Goal: Task Accomplishment & Management: Manage account settings

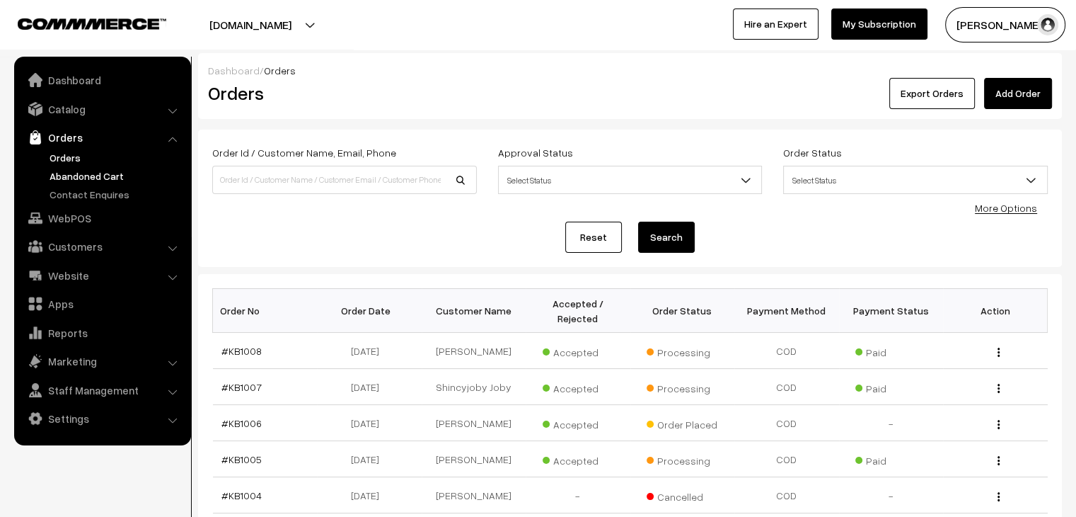
click at [113, 175] on link "Abandoned Cart" at bounding box center [116, 175] width 140 height 15
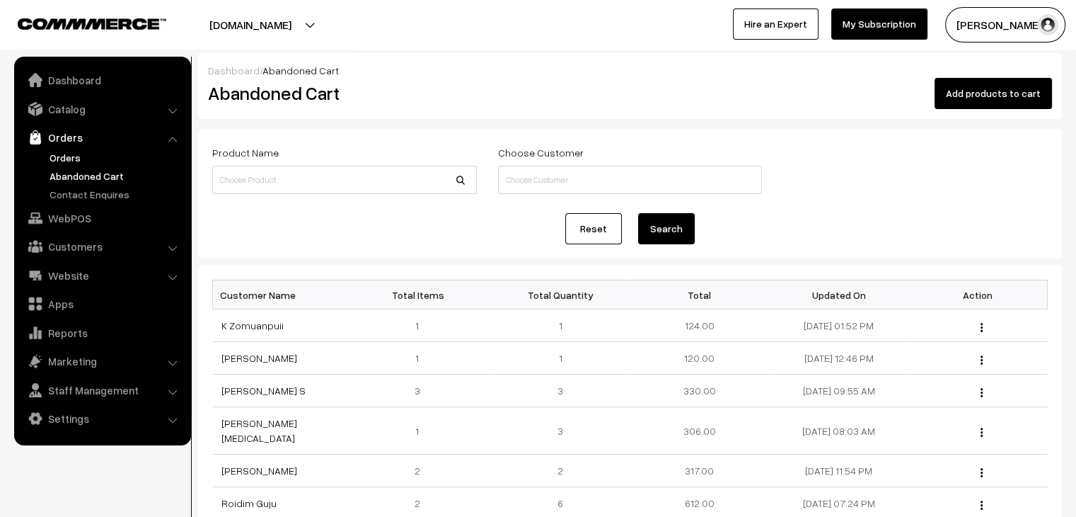
click at [65, 159] on link "Orders" at bounding box center [116, 157] width 140 height 15
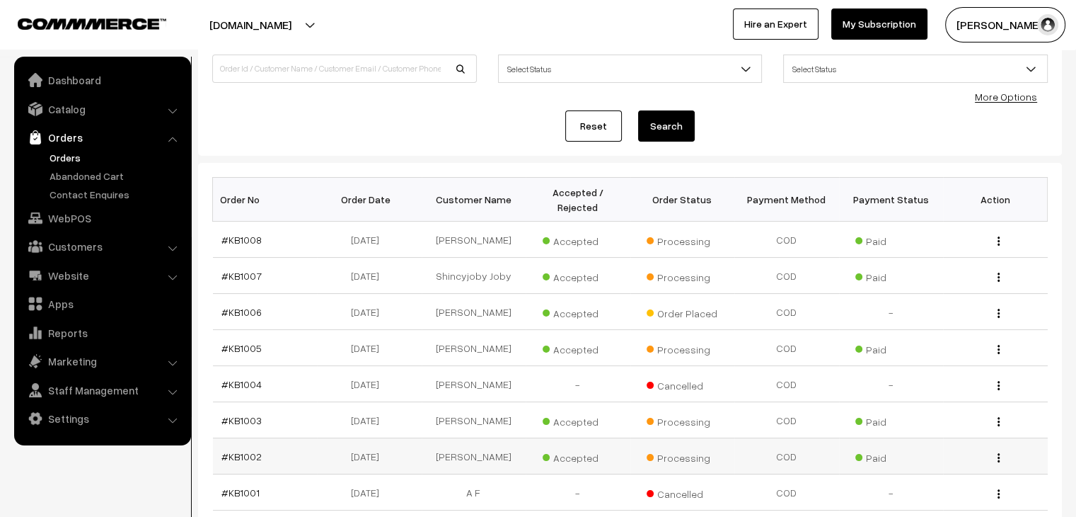
scroll to position [54, 0]
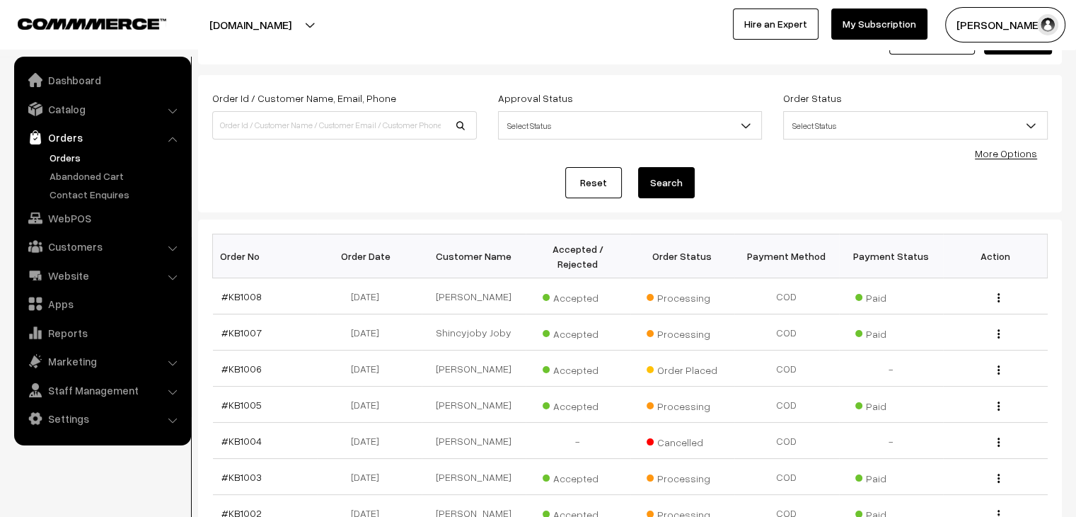
click at [83, 183] on ul "Orders" at bounding box center [103, 176] width 170 height 52
click at [82, 180] on link "Abandoned Cart" at bounding box center [116, 175] width 140 height 15
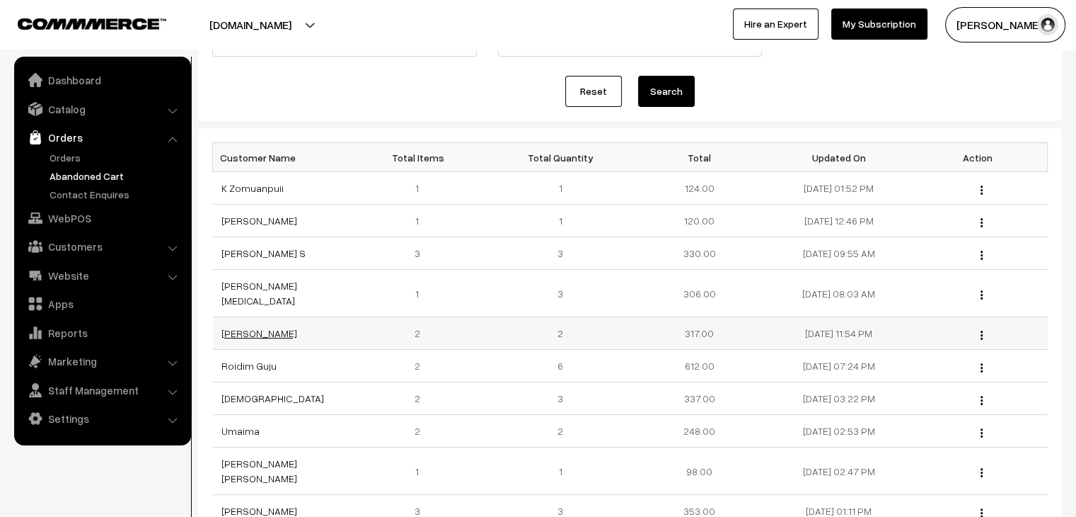
scroll to position [212, 0]
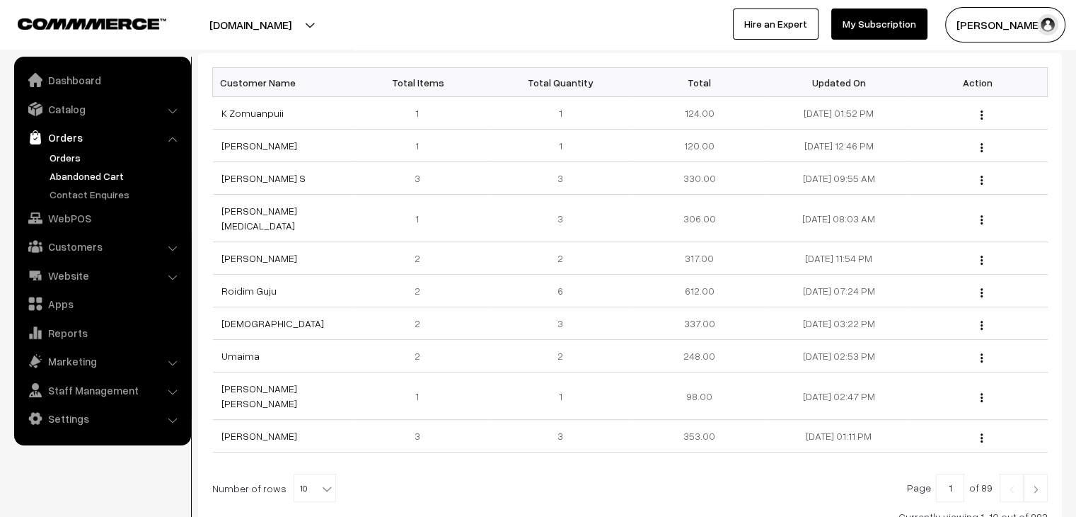
click at [54, 159] on link "Orders" at bounding box center [116, 157] width 140 height 15
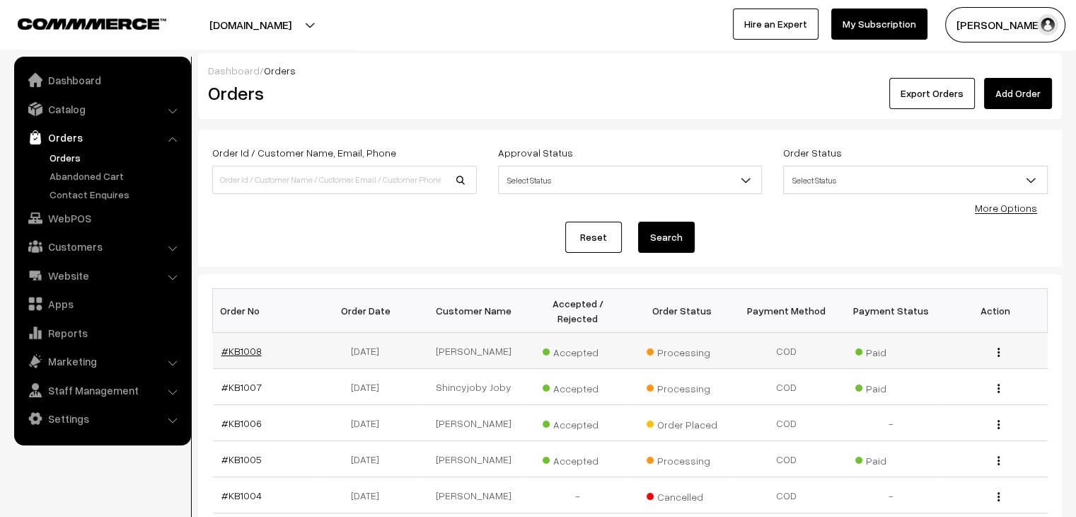
click at [235, 345] on link "#KB1008" at bounding box center [242, 351] width 40 height 12
click at [232, 417] on link "#KB1006" at bounding box center [242, 423] width 40 height 12
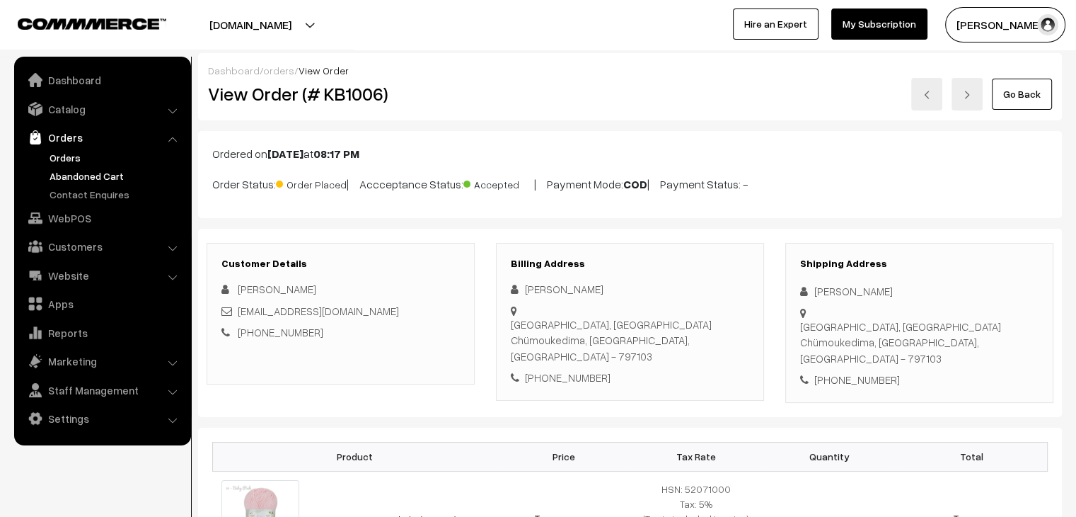
click at [117, 178] on link "Abandoned Cart" at bounding box center [116, 175] width 140 height 15
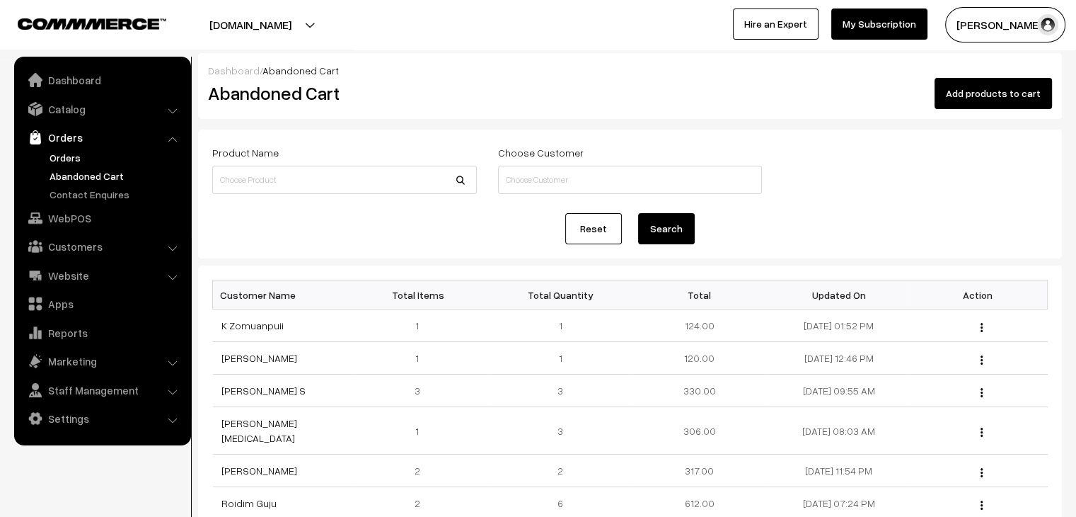
click at [74, 156] on link "Orders" at bounding box center [116, 157] width 140 height 15
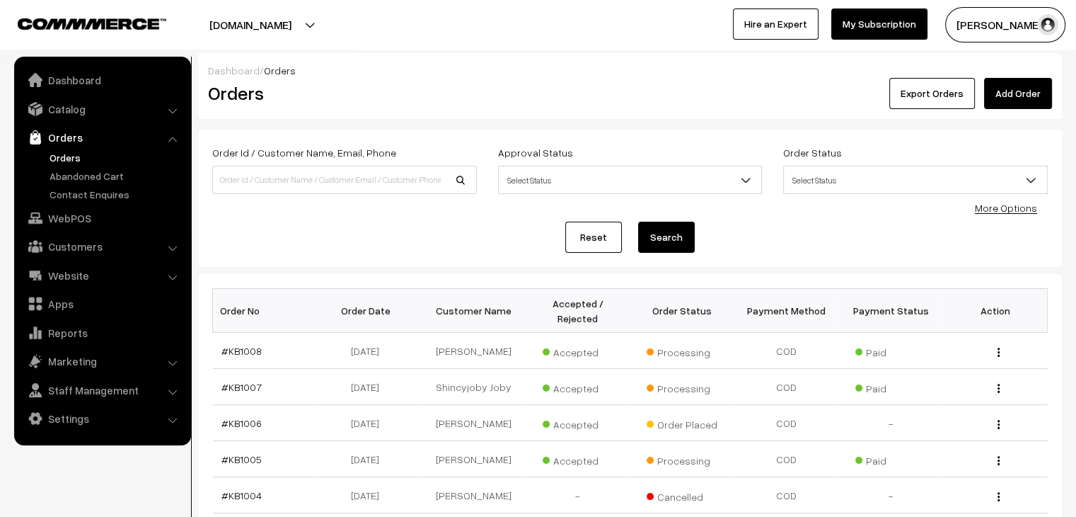
click at [59, 160] on link "Orders" at bounding box center [116, 157] width 140 height 15
click at [59, 161] on link "Orders" at bounding box center [116, 157] width 140 height 15
click at [85, 168] on link "Abandoned Cart" at bounding box center [116, 175] width 140 height 15
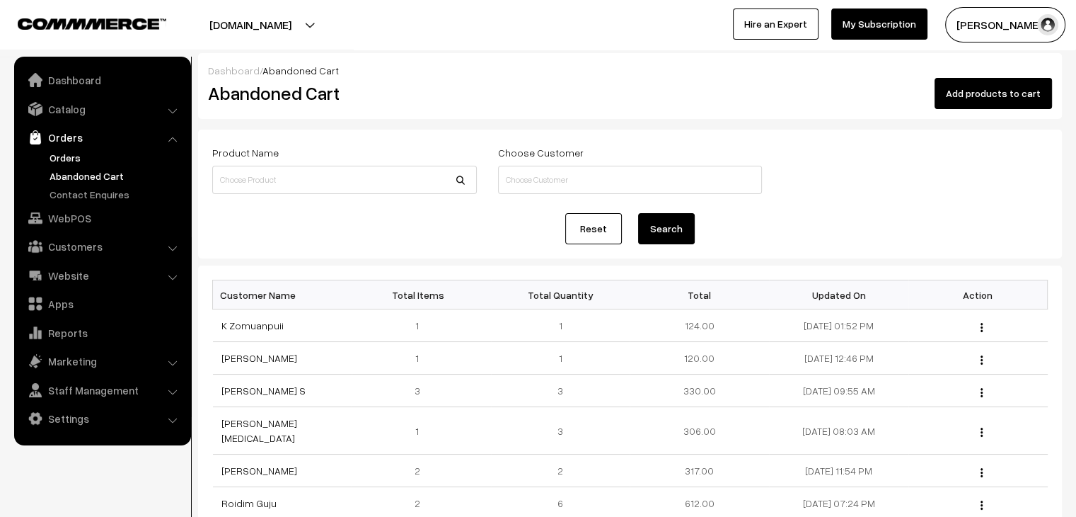
click at [79, 159] on link "Orders" at bounding box center [116, 157] width 140 height 15
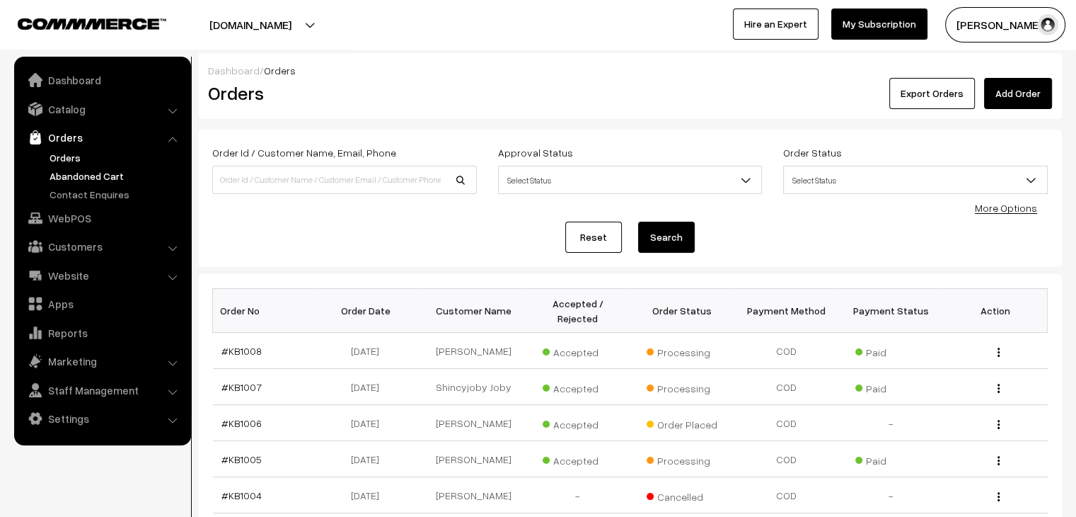
click at [69, 176] on link "Abandoned Cart" at bounding box center [116, 175] width 140 height 15
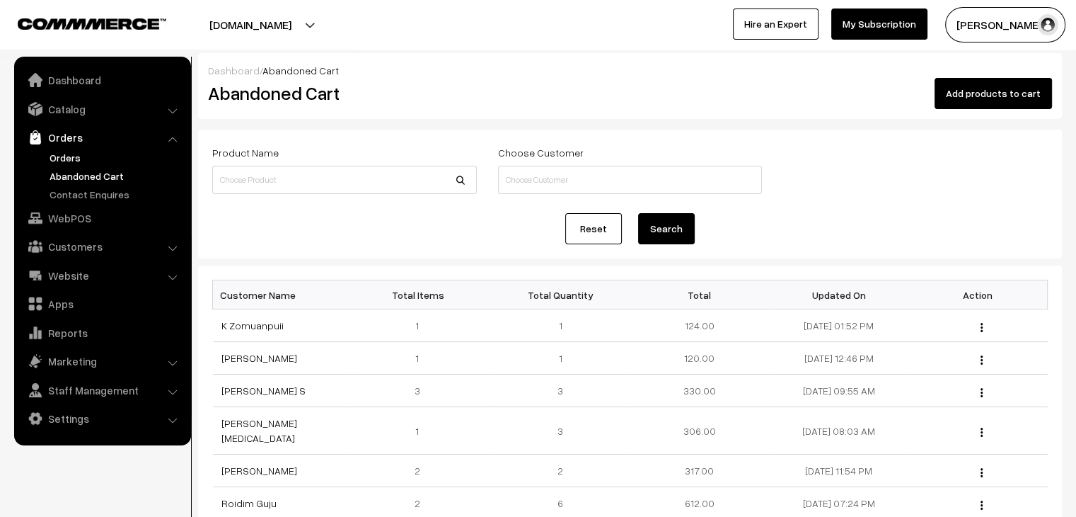
click at [62, 159] on link "Orders" at bounding box center [116, 157] width 140 height 15
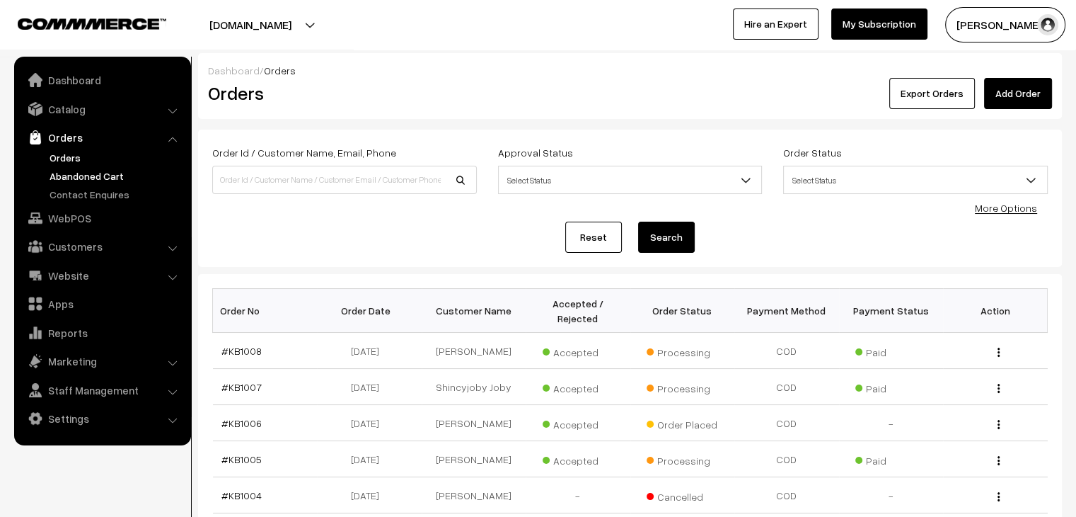
click at [67, 175] on link "Abandoned Cart" at bounding box center [116, 175] width 140 height 15
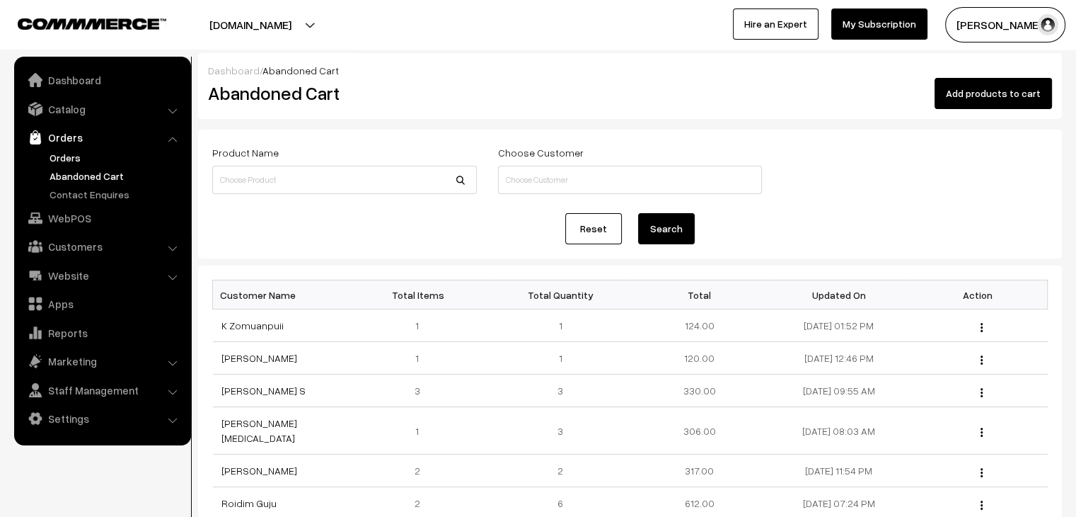
click at [47, 154] on link "Orders" at bounding box center [116, 157] width 140 height 15
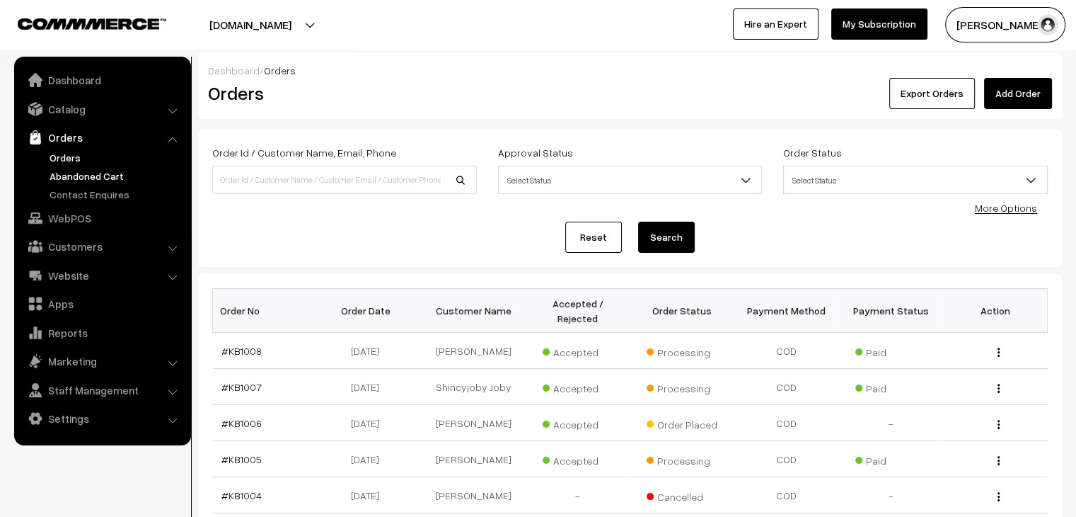
click at [59, 173] on link "Abandoned Cart" at bounding box center [116, 175] width 140 height 15
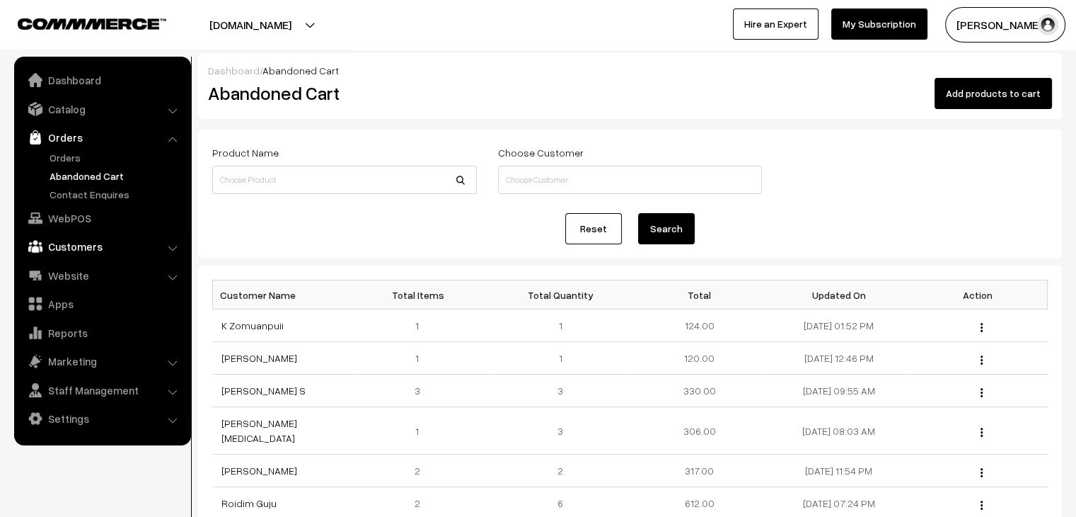
click at [77, 248] on link "Customers" at bounding box center [102, 246] width 168 height 25
click at [71, 139] on link "Orders" at bounding box center [102, 137] width 168 height 25
click at [79, 238] on link "Customers" at bounding box center [102, 246] width 168 height 25
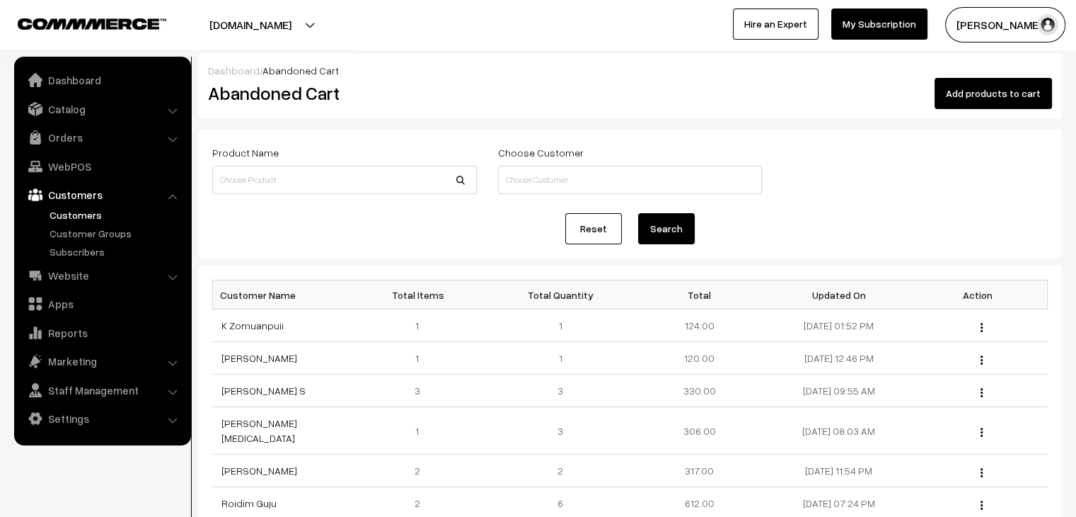
click at [76, 212] on link "Customers" at bounding box center [116, 214] width 140 height 15
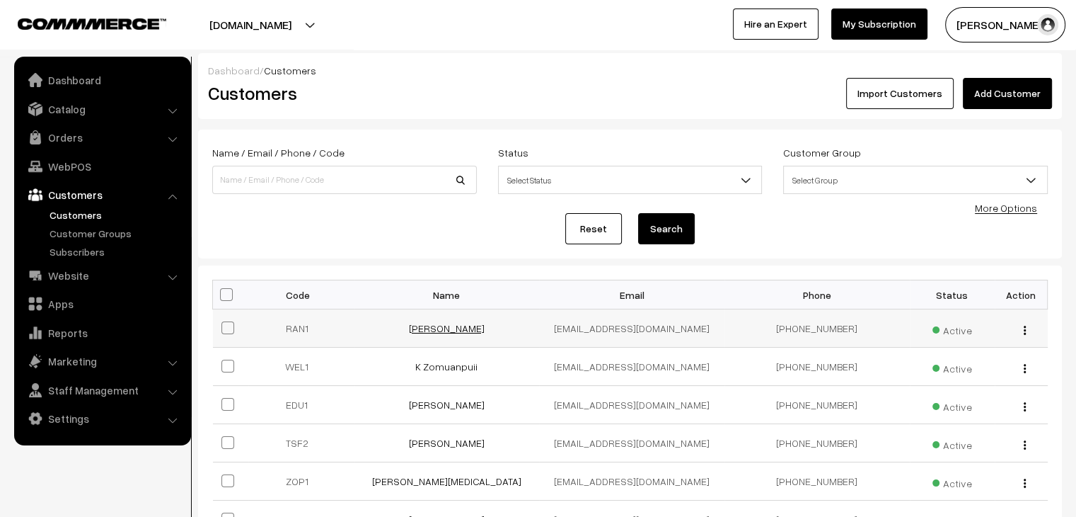
click at [470, 328] on link "mansa aggarwal" at bounding box center [447, 328] width 76 height 12
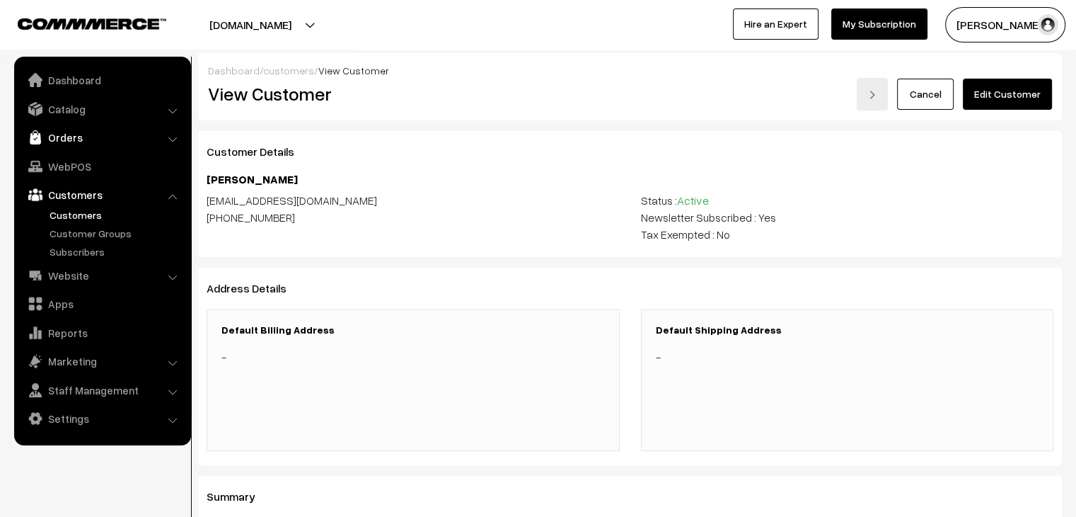
click at [64, 145] on link "Orders" at bounding box center [102, 137] width 168 height 25
click at [79, 171] on link "Abandoned Cart" at bounding box center [116, 175] width 140 height 15
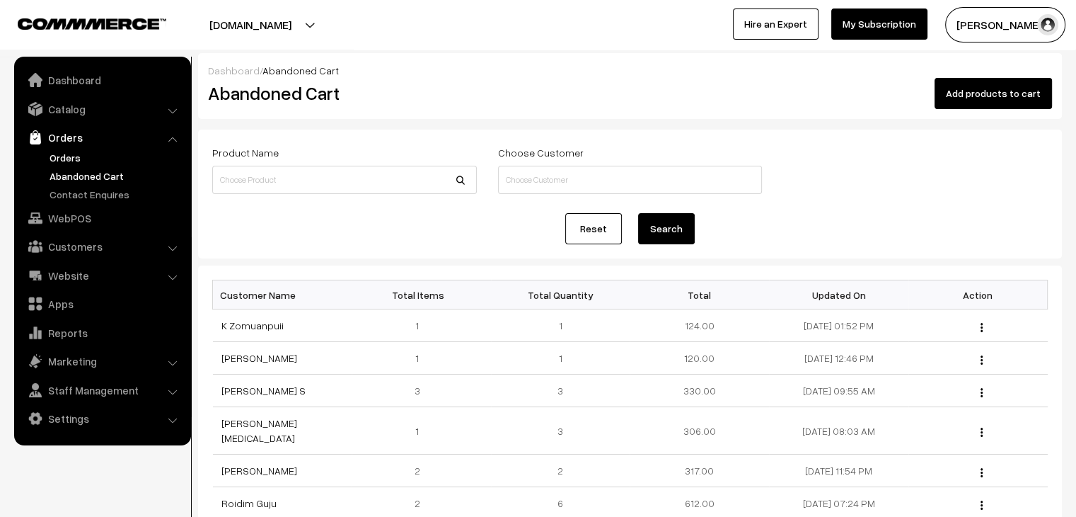
click at [71, 156] on link "Orders" at bounding box center [116, 157] width 140 height 15
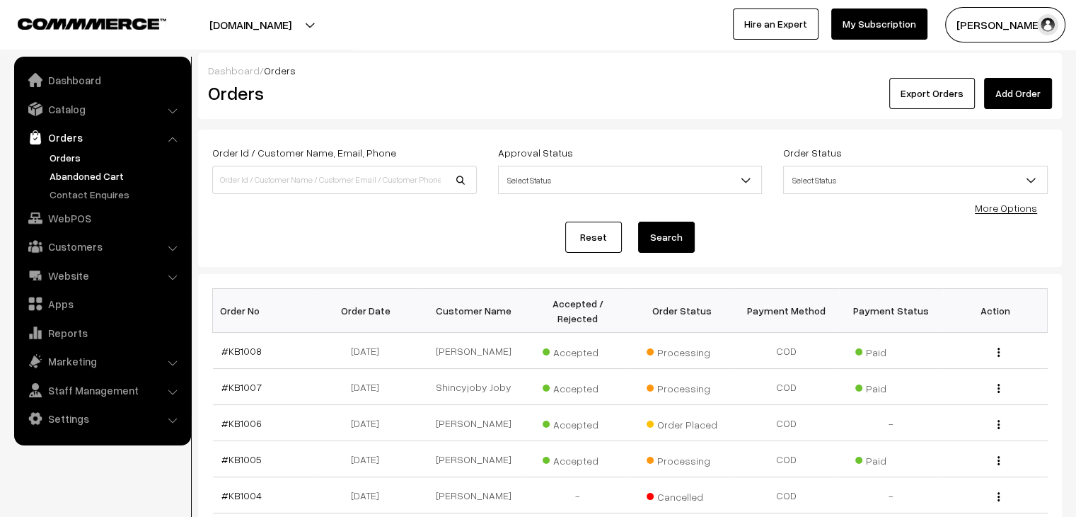
click at [74, 168] on link "Abandoned Cart" at bounding box center [116, 175] width 140 height 15
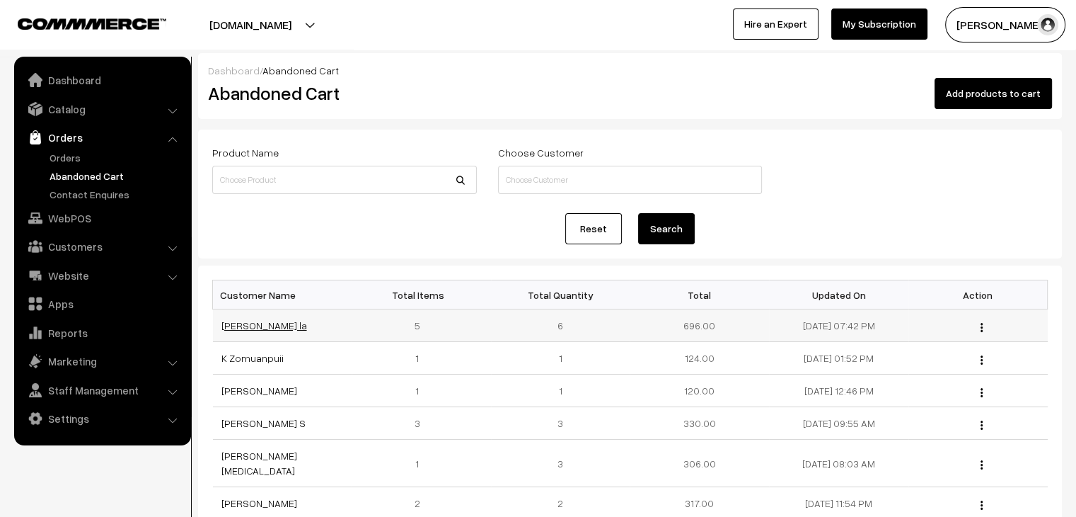
click at [258, 325] on link "Won Chung la" at bounding box center [265, 325] width 86 height 12
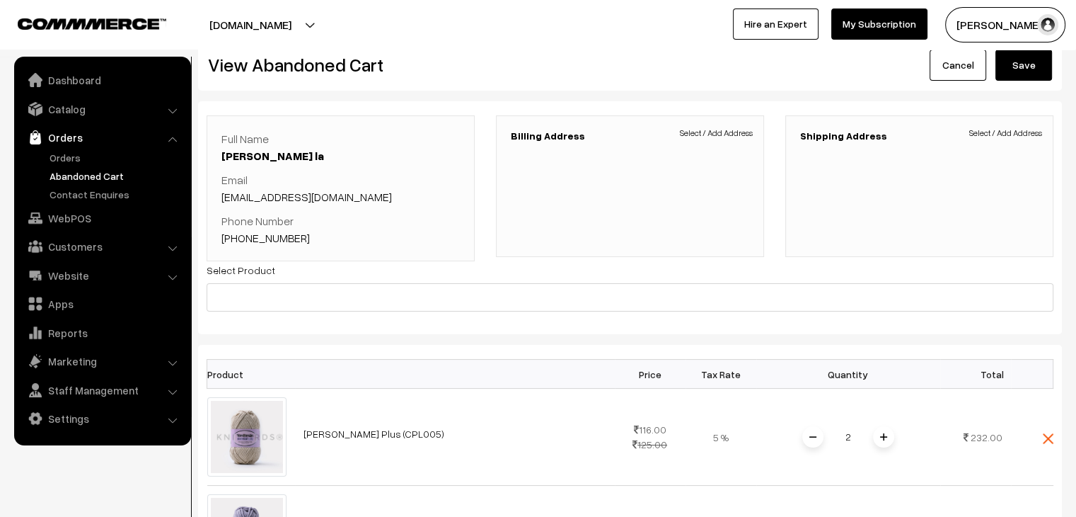
scroll to position [25, 0]
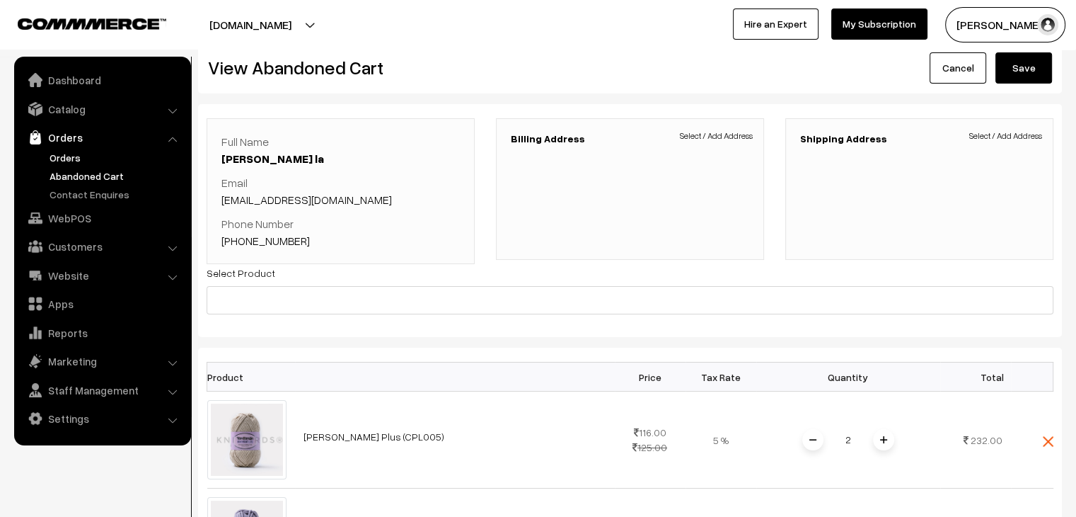
click at [68, 159] on link "Orders" at bounding box center [116, 157] width 140 height 15
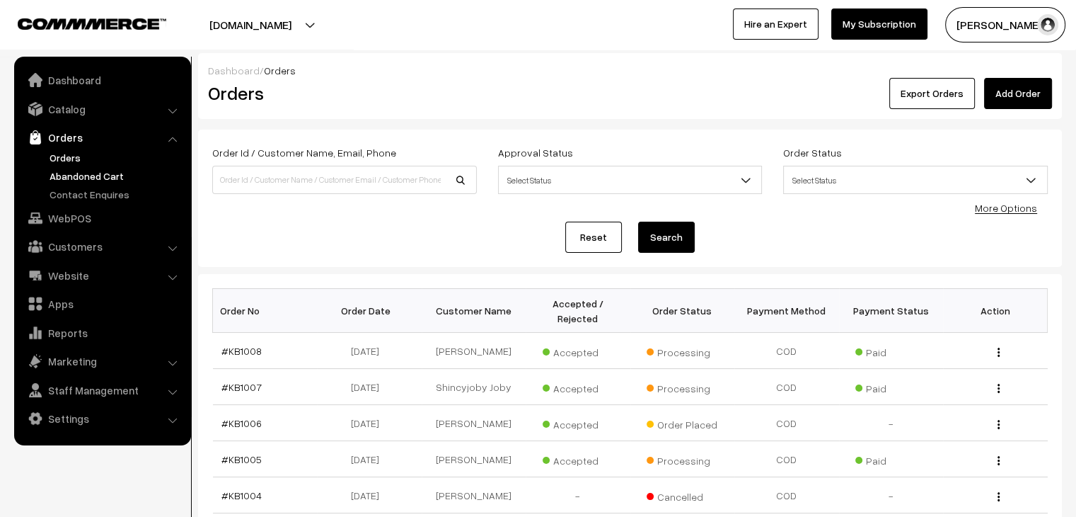
click at [112, 178] on link "Abandoned Cart" at bounding box center [116, 175] width 140 height 15
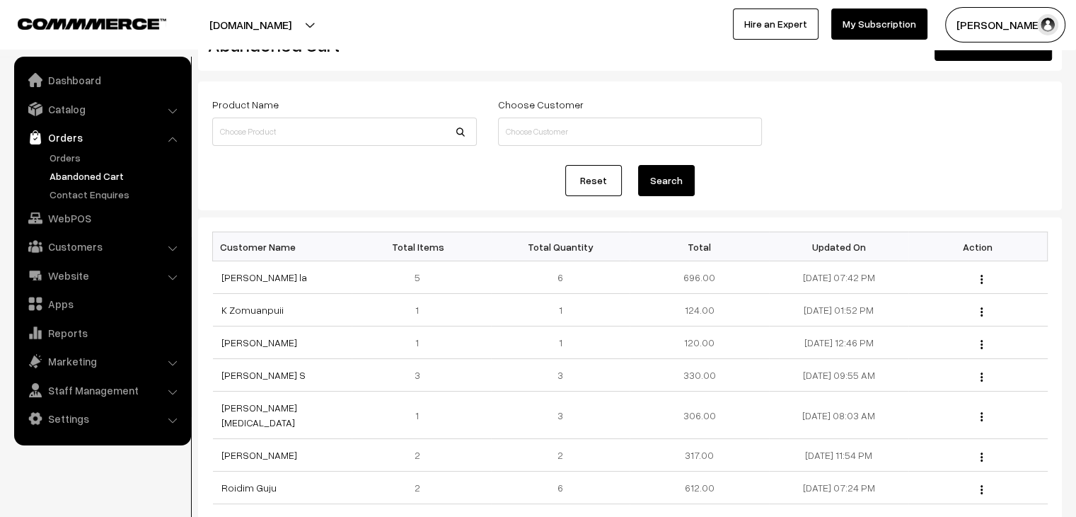
scroll to position [50, 0]
click at [255, 276] on link "Won Chung la" at bounding box center [265, 276] width 86 height 12
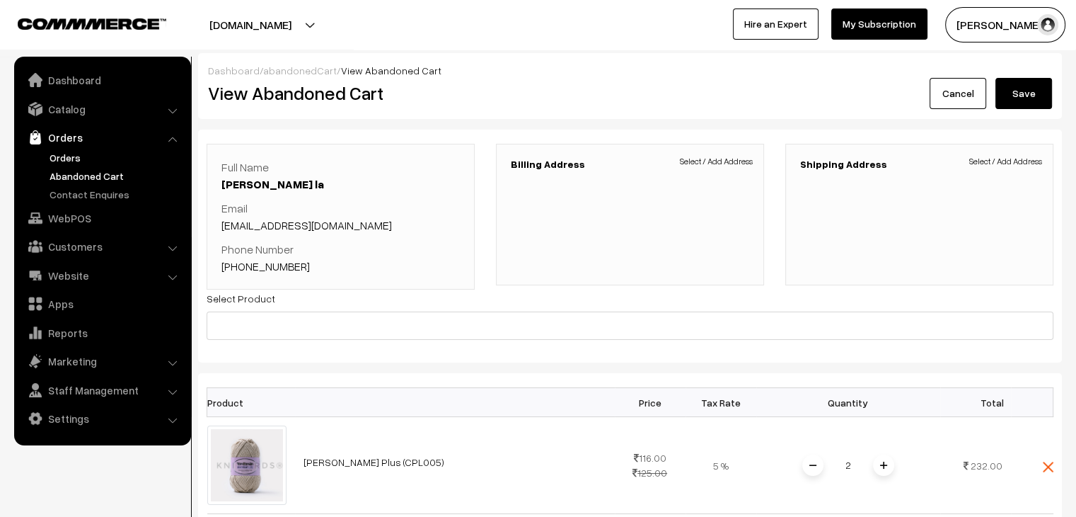
click at [68, 162] on link "Orders" at bounding box center [116, 157] width 140 height 15
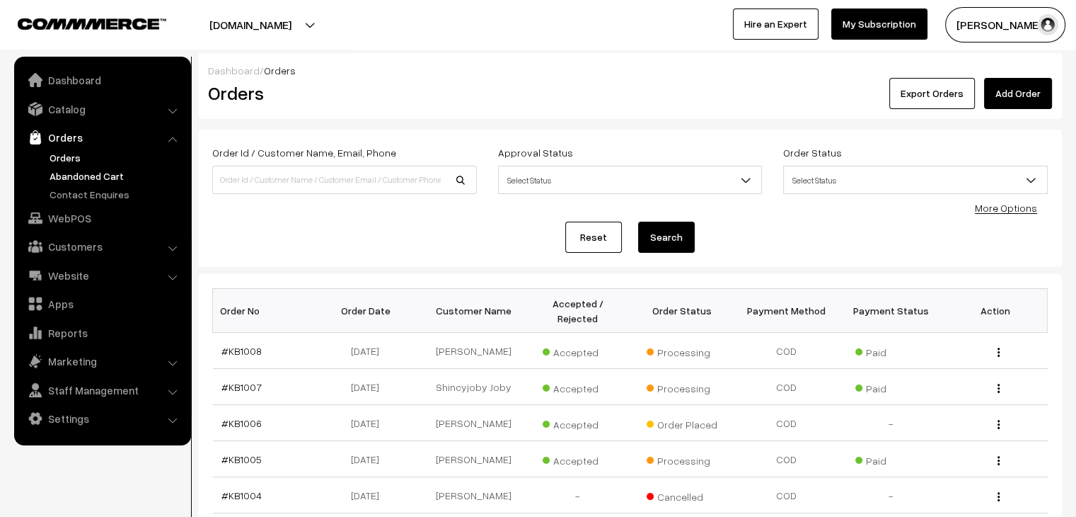
click at [105, 174] on link "Abandoned Cart" at bounding box center [116, 175] width 140 height 15
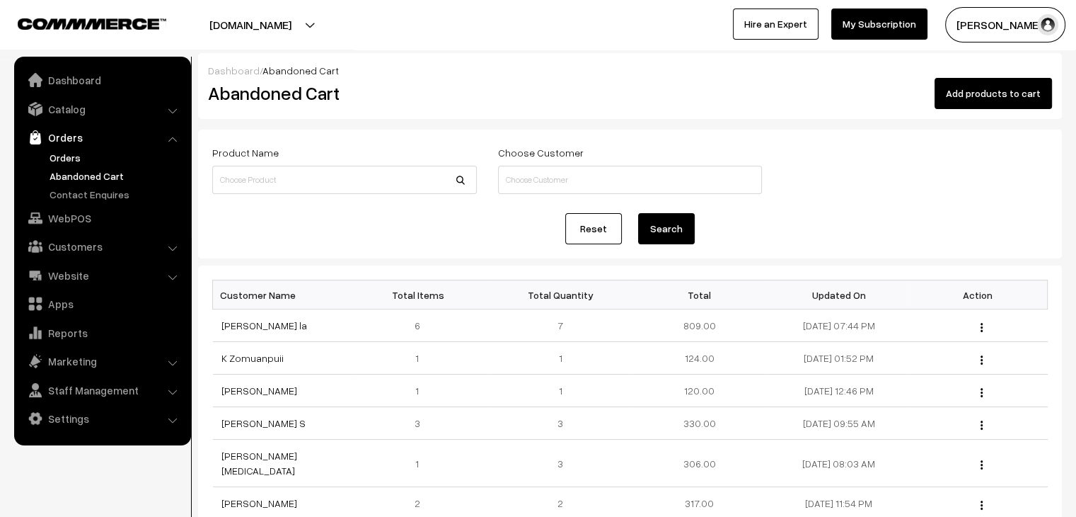
click at [65, 162] on link "Orders" at bounding box center [116, 157] width 140 height 15
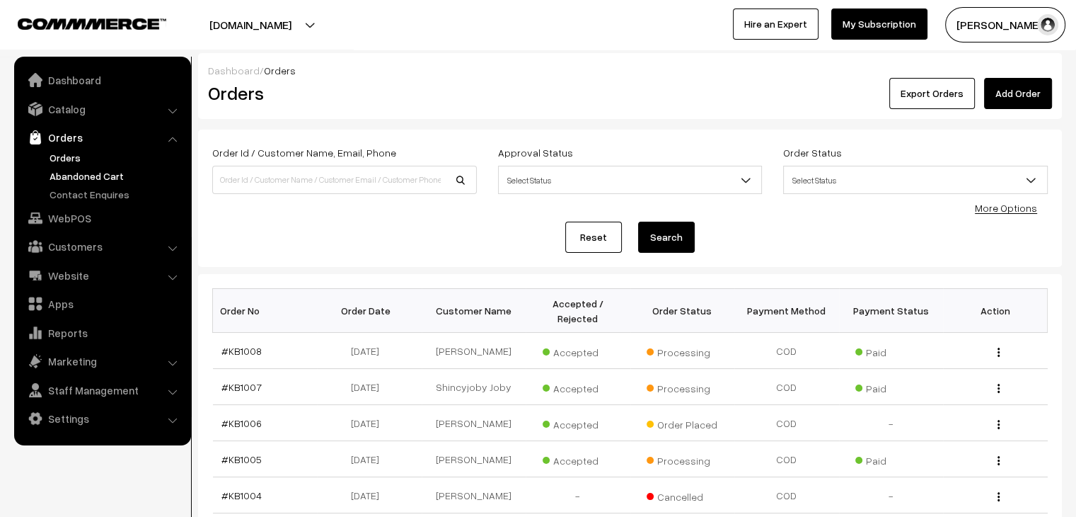
click at [108, 172] on link "Abandoned Cart" at bounding box center [116, 175] width 140 height 15
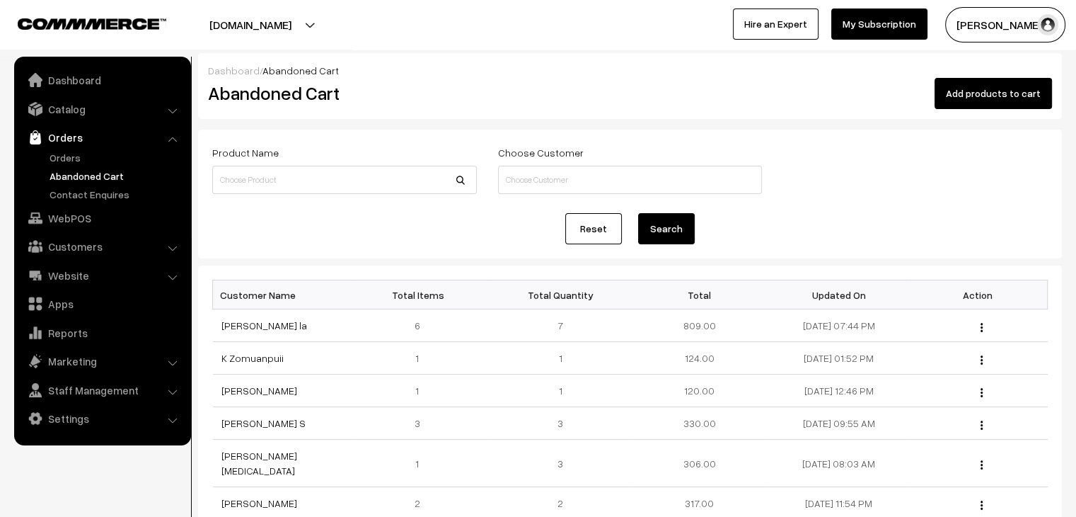
click at [103, 177] on link "Abandoned Cart" at bounding box center [116, 175] width 140 height 15
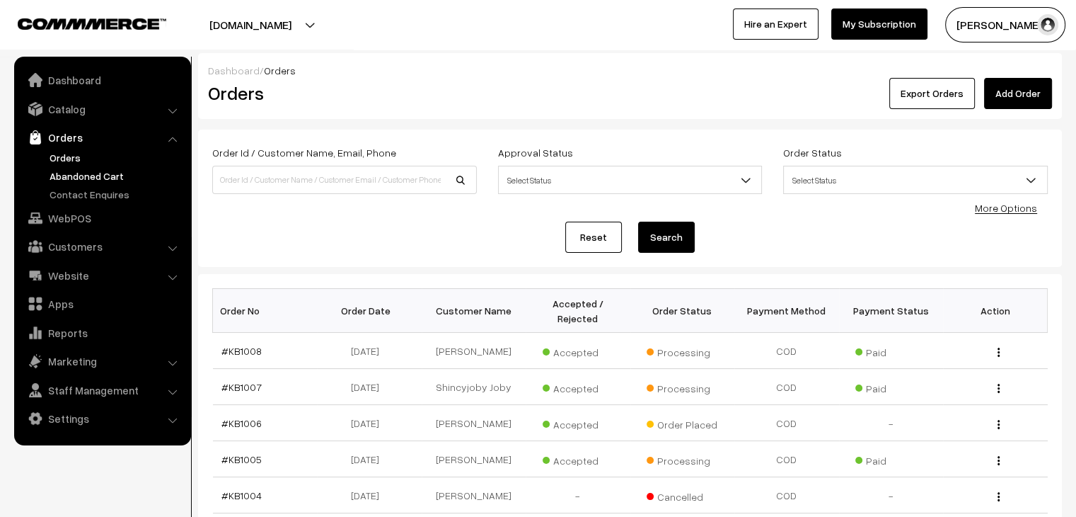
click at [107, 178] on link "Abandoned Cart" at bounding box center [116, 175] width 140 height 15
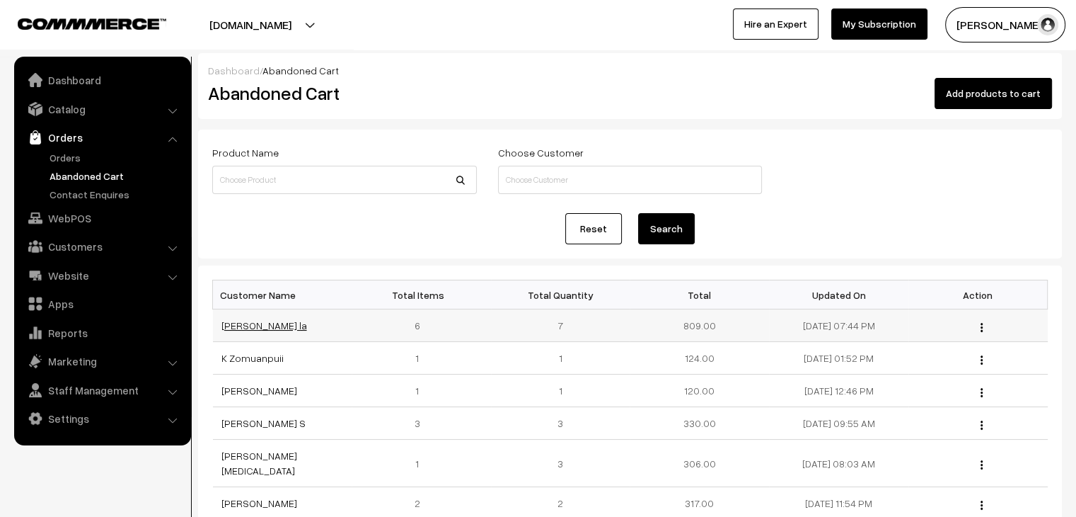
click at [272, 327] on link "Won Chung la" at bounding box center [265, 325] width 86 height 12
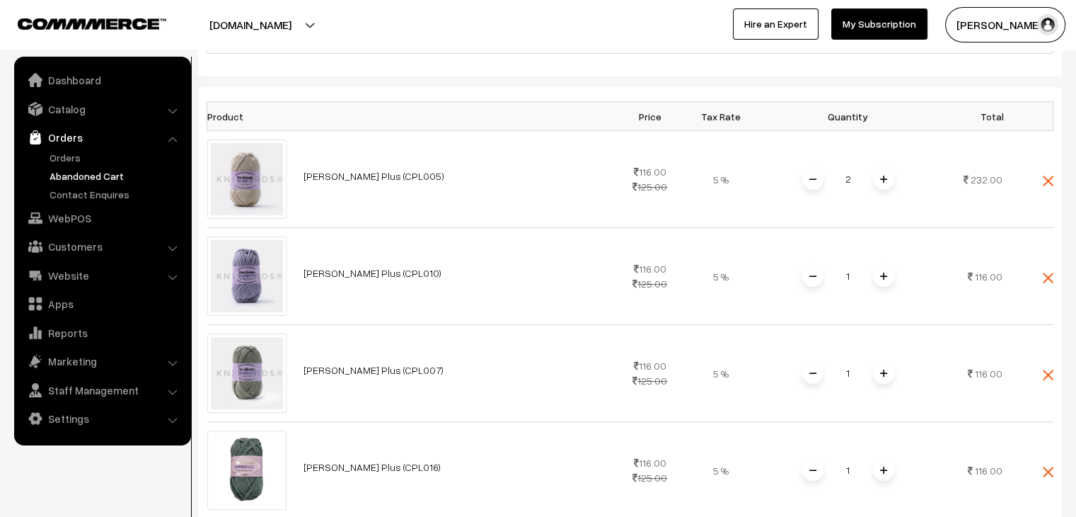
scroll to position [212, 0]
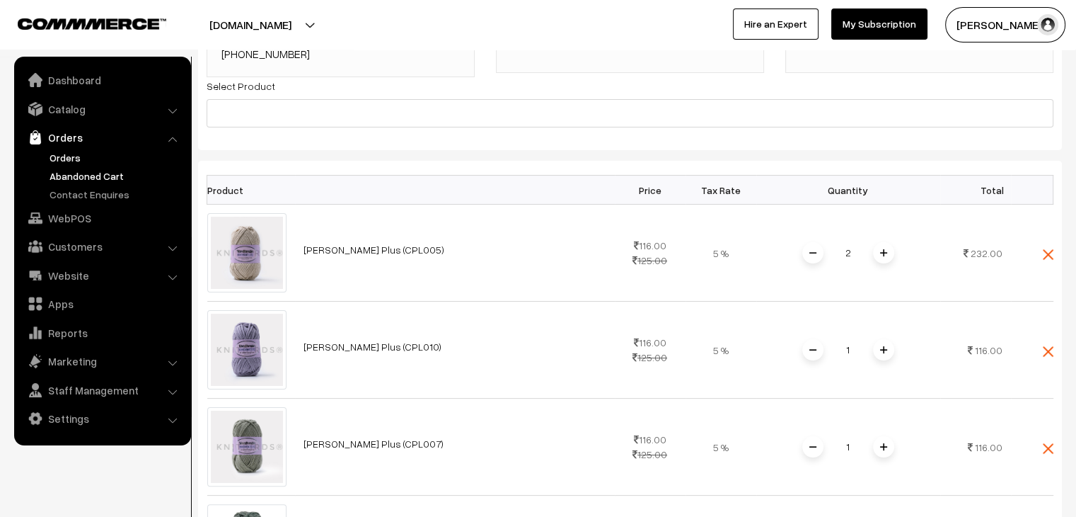
click at [59, 157] on link "Orders" at bounding box center [116, 157] width 140 height 15
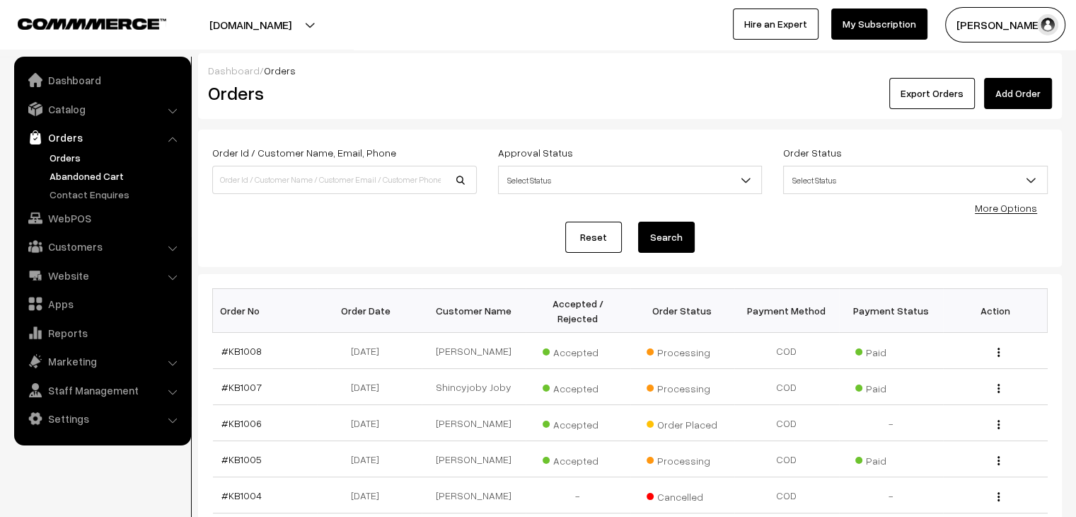
click at [82, 172] on link "Abandoned Cart" at bounding box center [116, 175] width 140 height 15
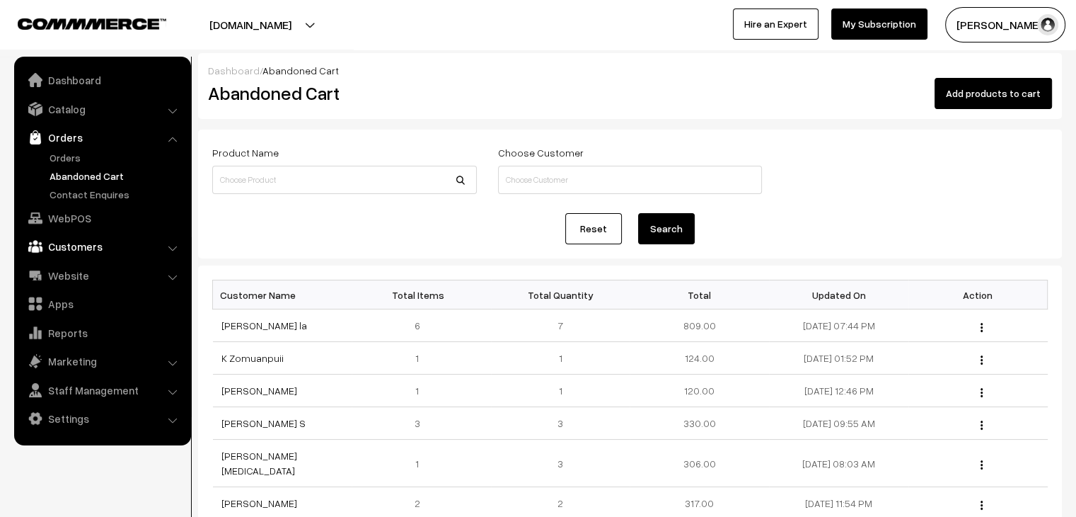
click at [79, 253] on link "Customers" at bounding box center [102, 246] width 168 height 25
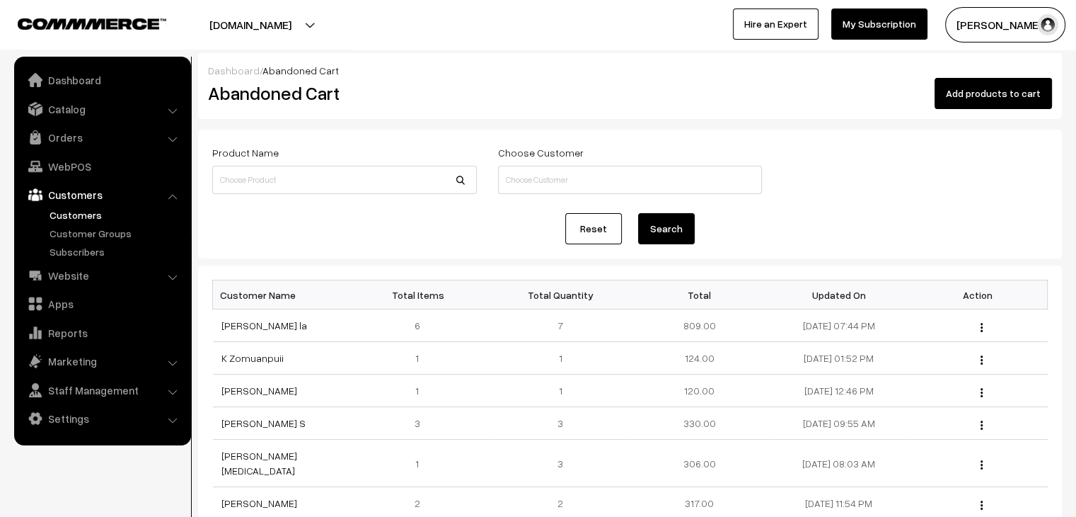
click at [69, 213] on link "Customers" at bounding box center [116, 214] width 140 height 15
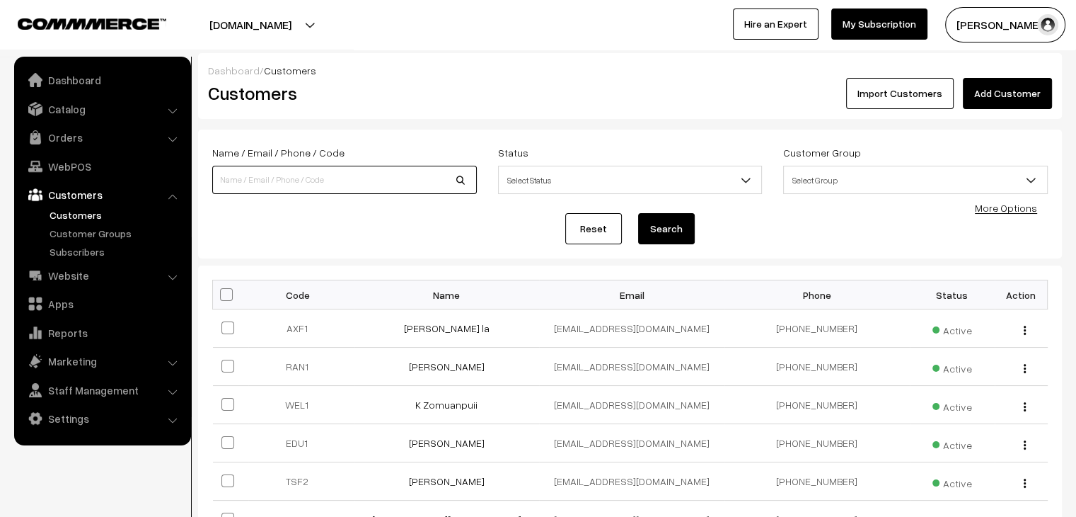
click at [330, 178] on input at bounding box center [344, 180] width 265 height 28
type input "93948"
click at [638, 213] on button "Search" at bounding box center [666, 228] width 57 height 31
